Goal: Task Accomplishment & Management: Manage account settings

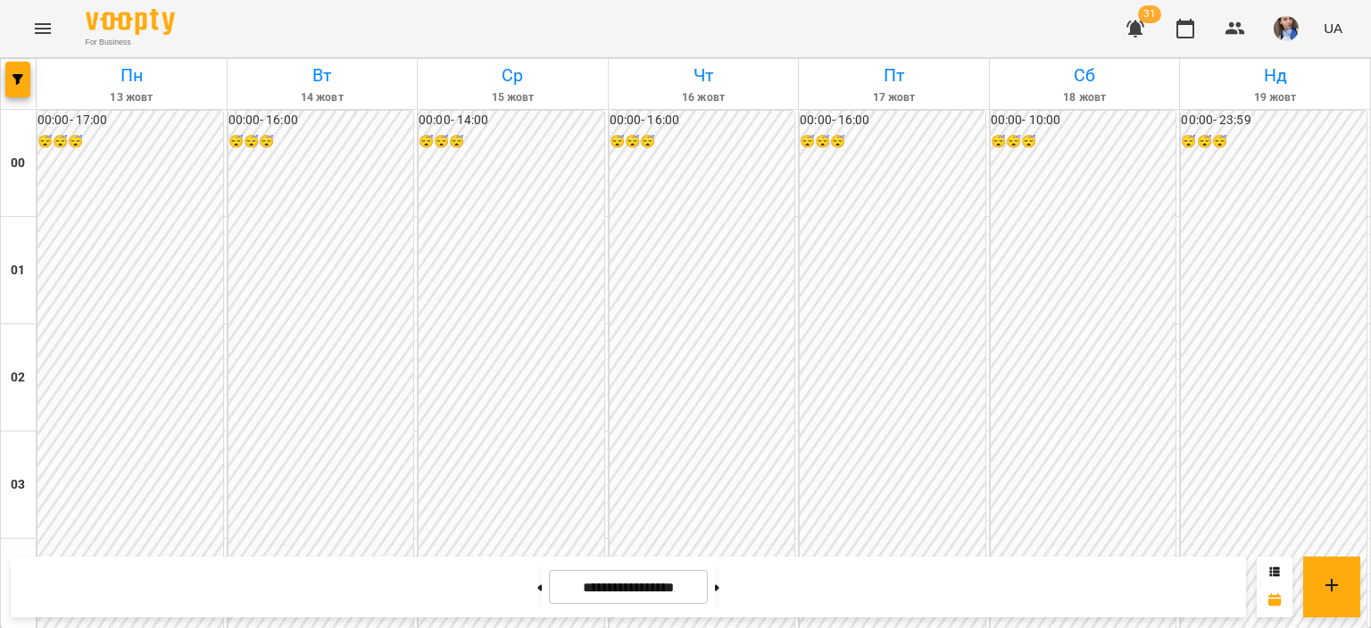
scroll to position [1875, 0]
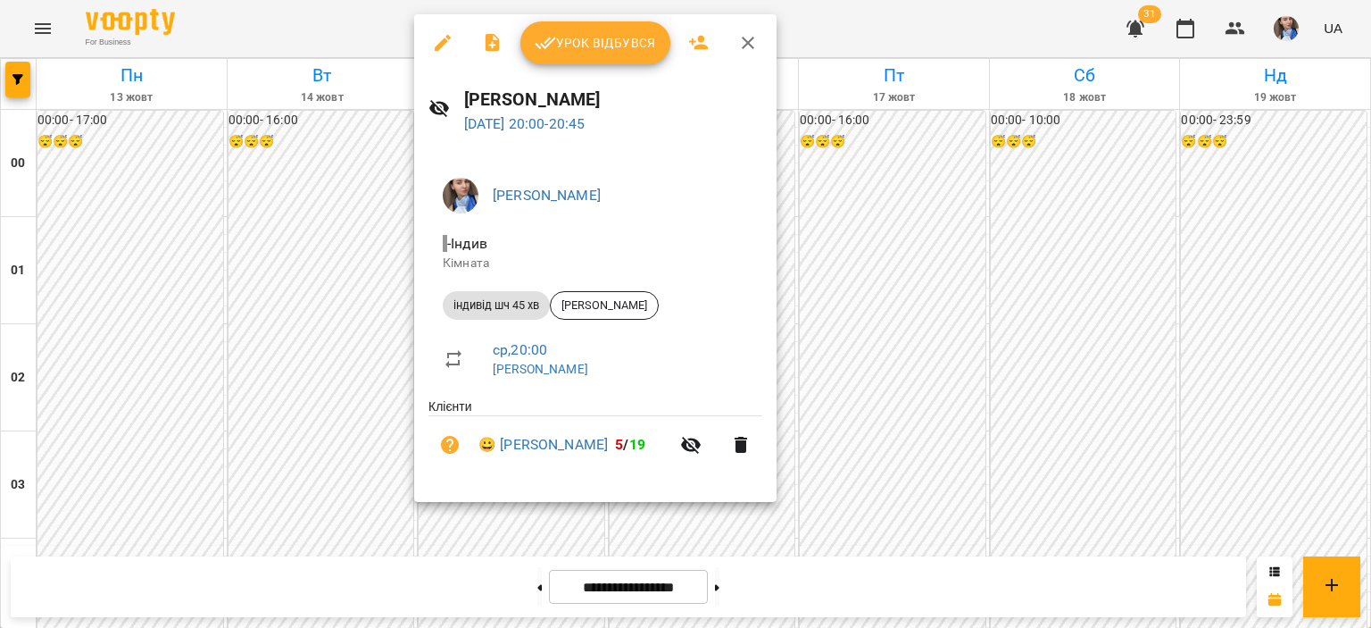
click at [600, 50] on span "Урок відбувся" at bounding box center [595, 42] width 121 height 21
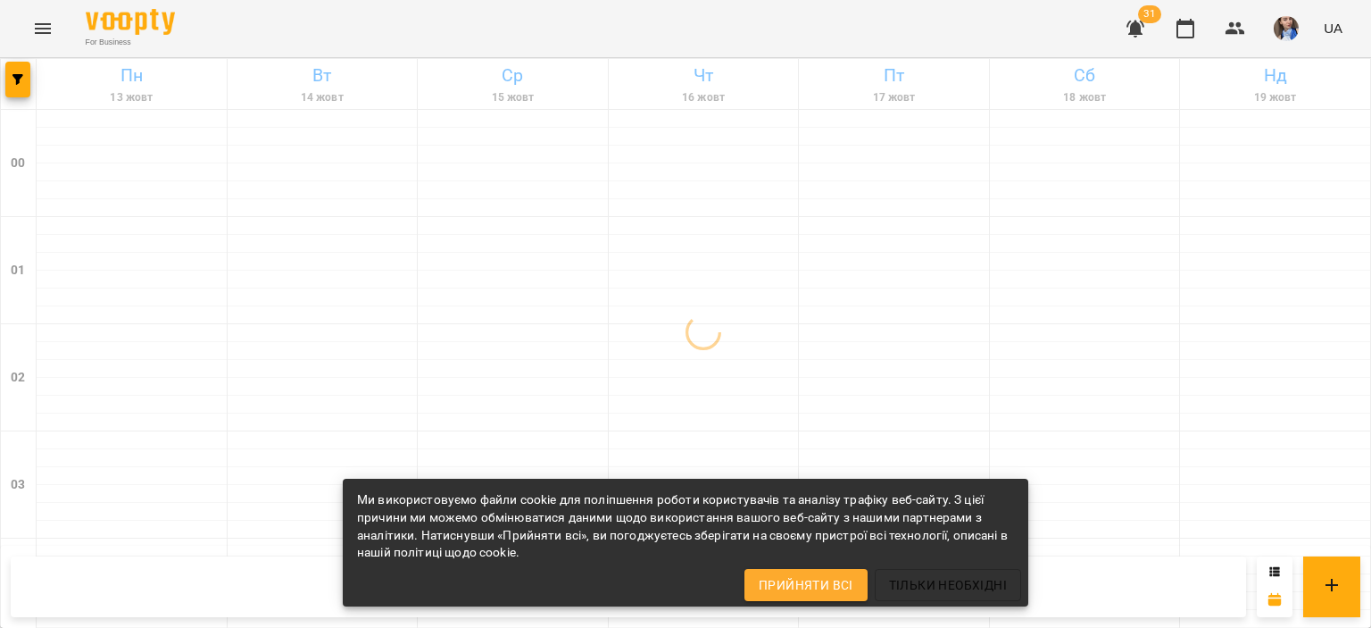
click at [851, 569] on button "Прийняти всі" at bounding box center [806, 585] width 123 height 32
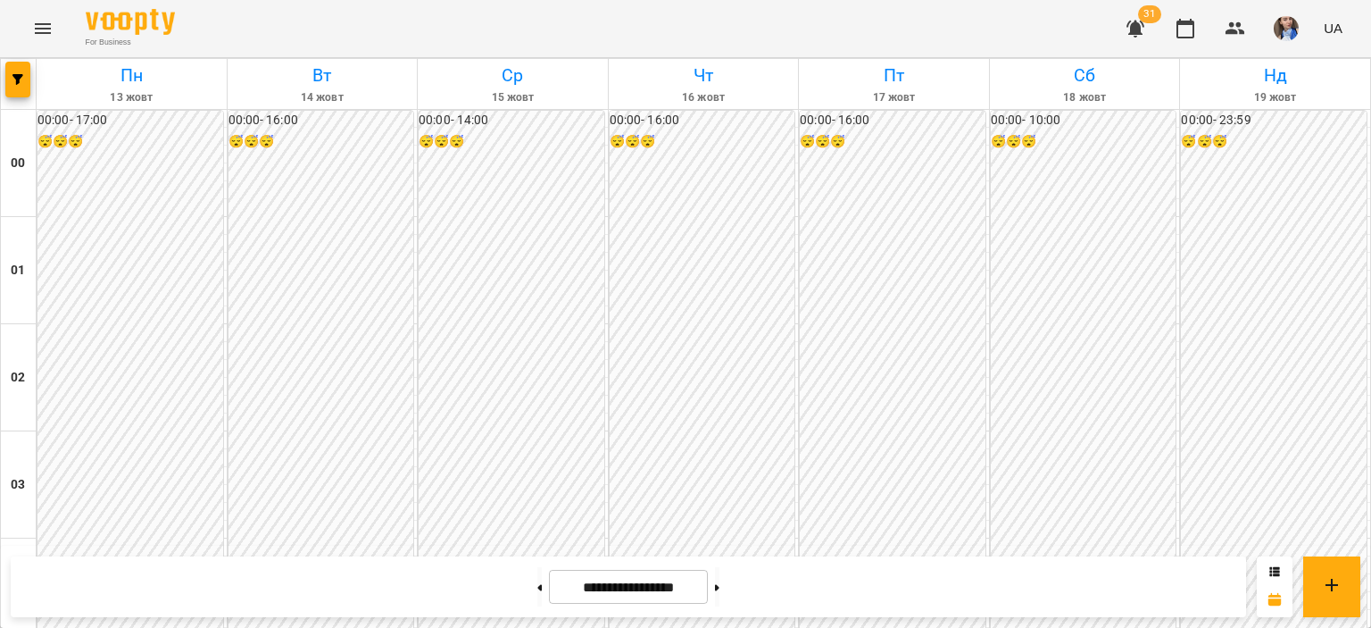
scroll to position [982, 0]
